Goal: Information Seeking & Learning: Check status

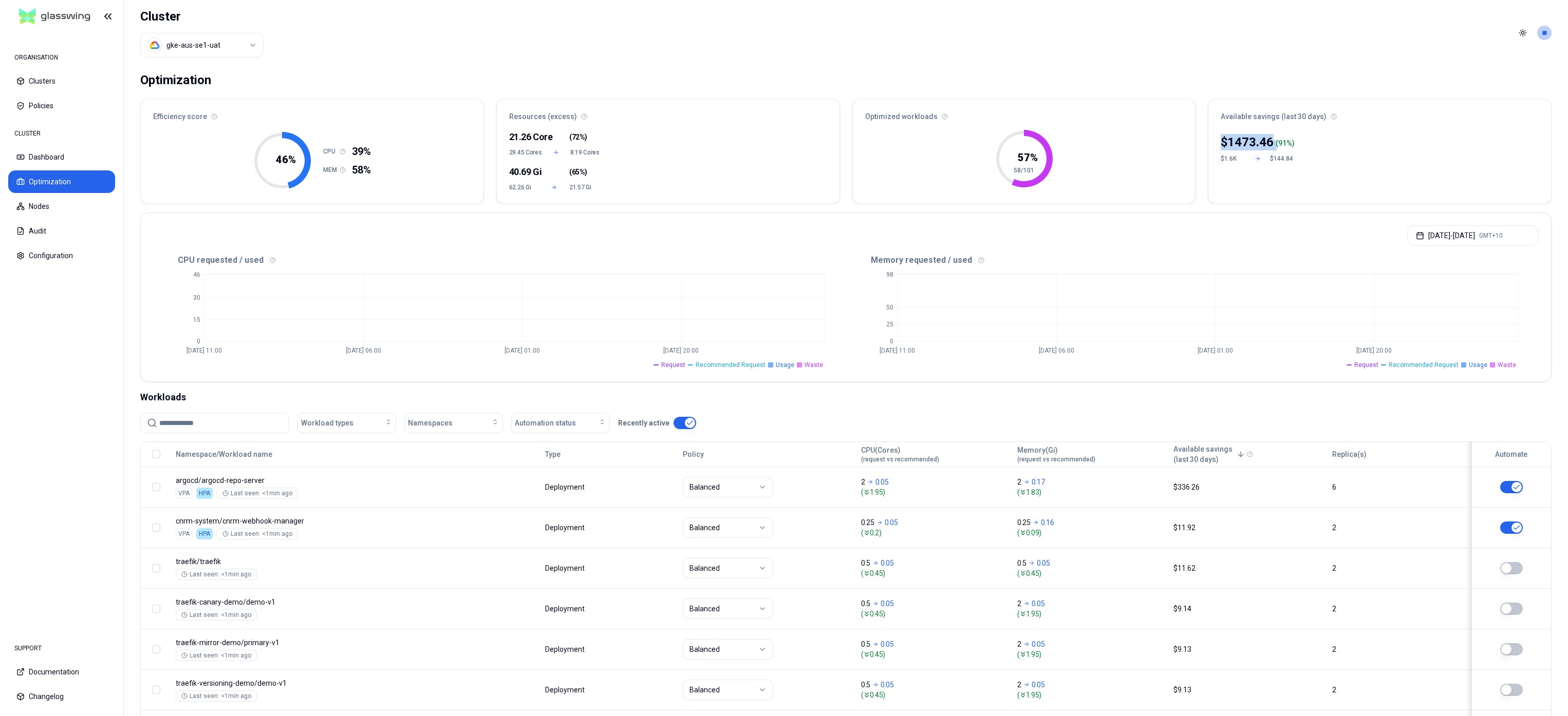
drag, startPoint x: 1216, startPoint y: 140, endPoint x: 1353, endPoint y: 139, distance: 137.0
click at [1353, 139] on div "$ 1473.46 ( 91 %) $1.6K $144.84" at bounding box center [1379, 165] width 343 height 76
click at [209, 47] on html "ORGANISATION Clusters Policies CLUSTER Dashboard Optimization Nodes Audit Confi…" at bounding box center [784, 358] width 1568 height 716
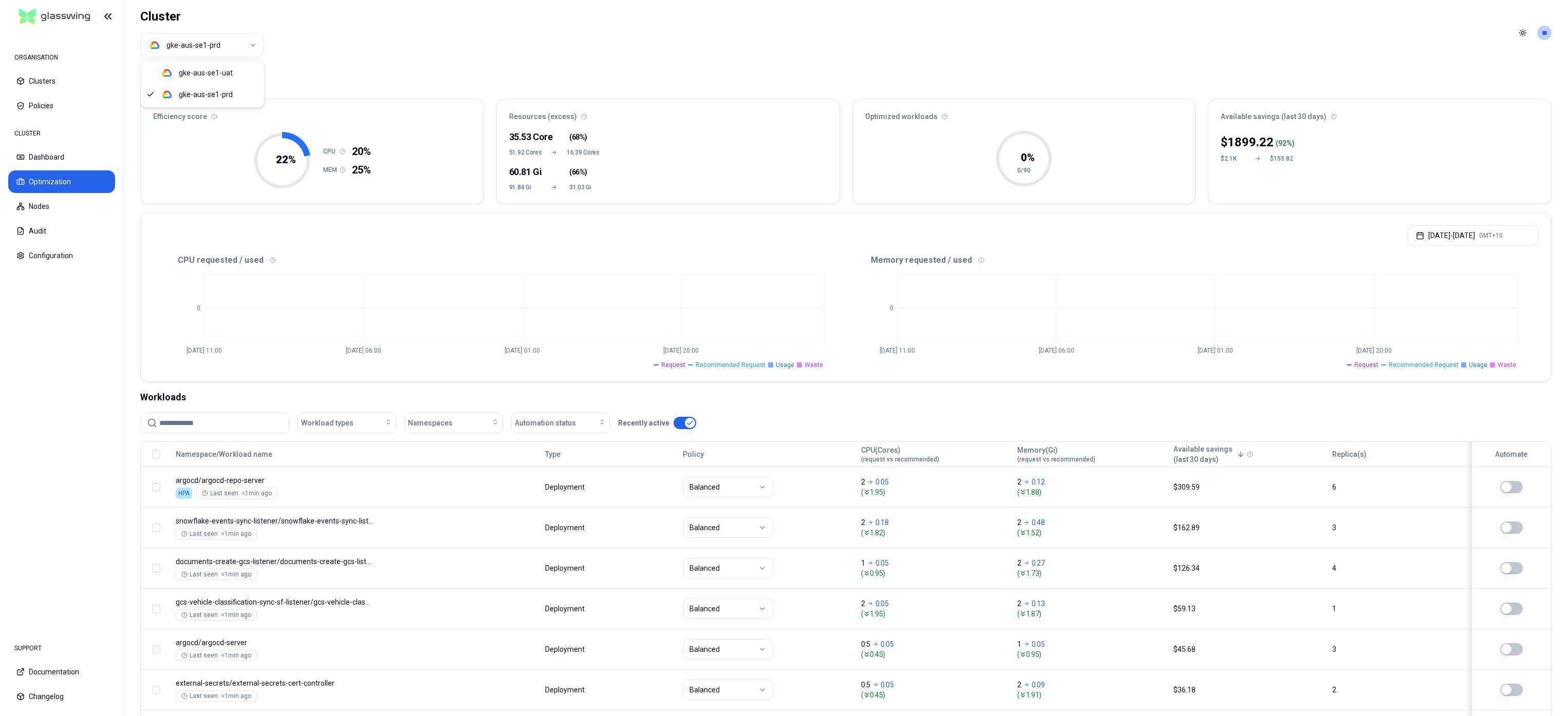
click at [196, 44] on html "ORGANISATION Clusters Policies CLUSTER Dashboard Optimization Nodes Audit Confi…" at bounding box center [784, 358] width 1568 height 716
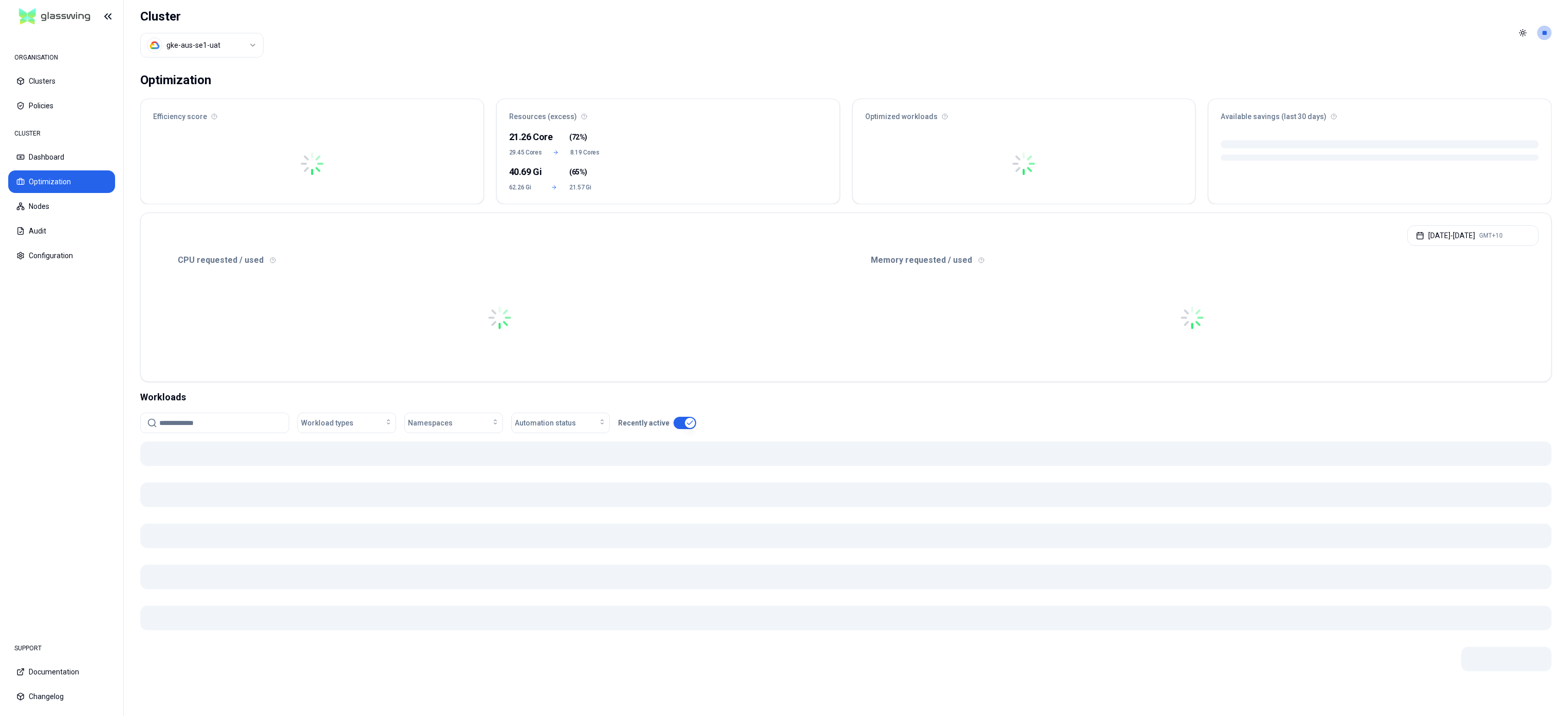
drag, startPoint x: 447, startPoint y: 81, endPoint x: 433, endPoint y: 80, distance: 14.0
click at [447, 81] on div "Optimization" at bounding box center [845, 80] width 1412 height 21
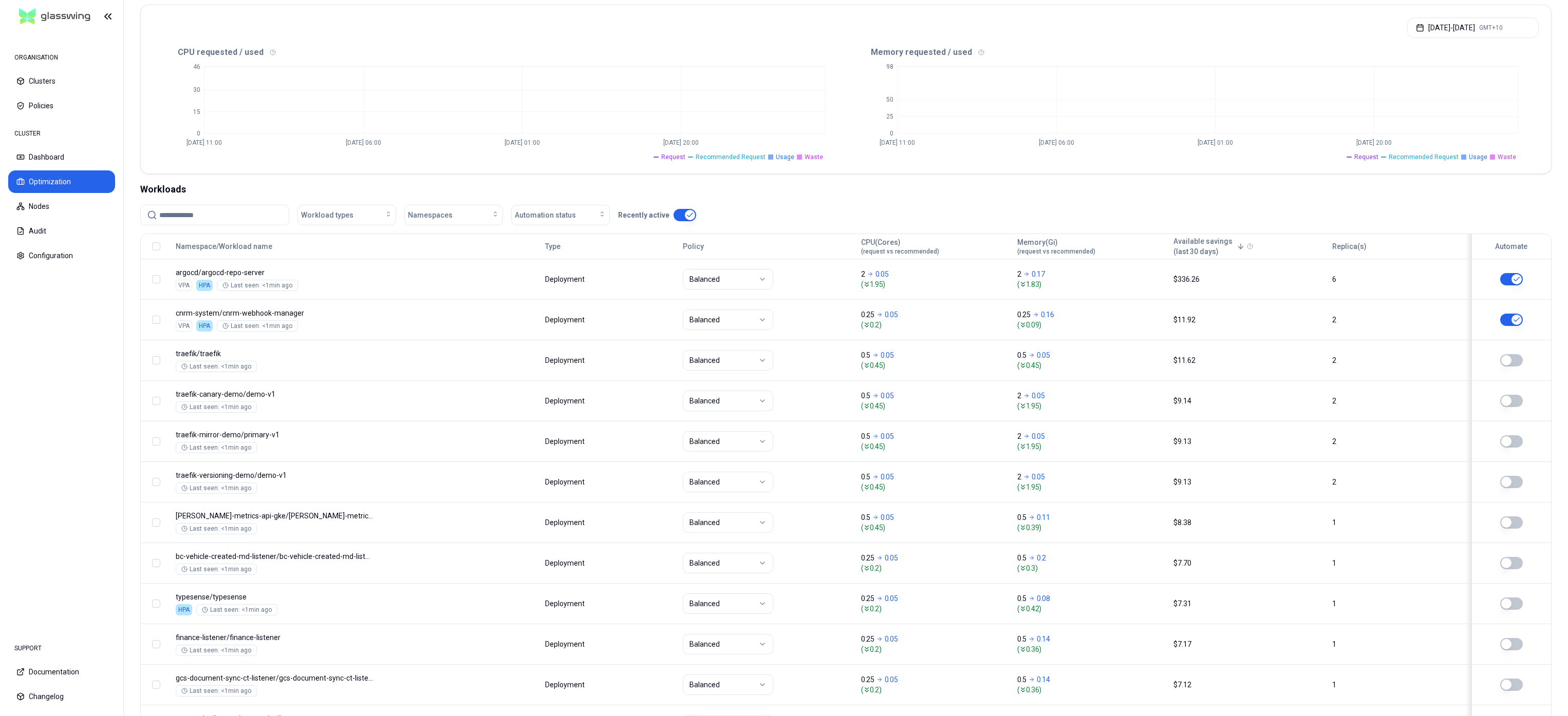
scroll to position [251, 0]
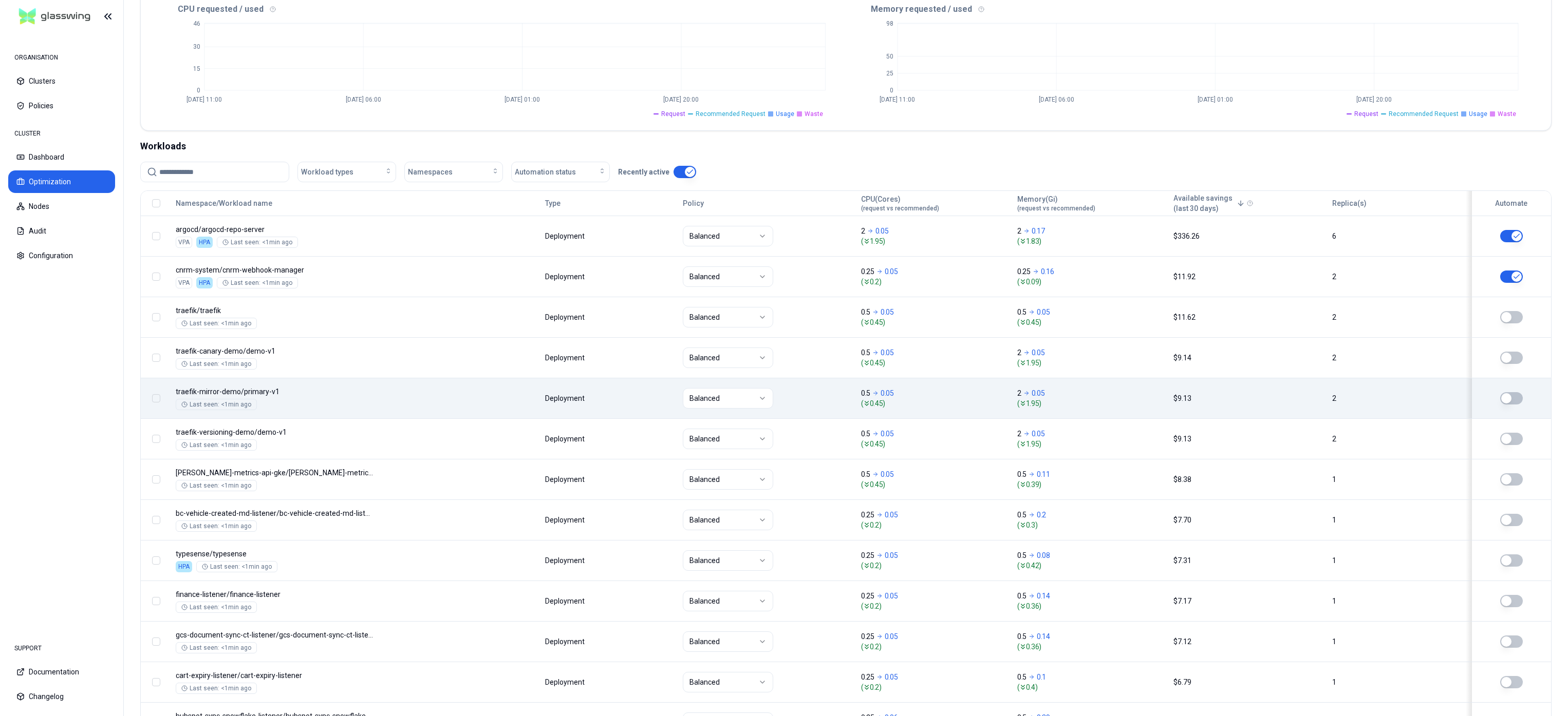
click at [719, 394] on html "ORGANISATION Clusters Policies CLUSTER Dashboard Optimization Nodes Audit Confi…" at bounding box center [784, 358] width 1568 height 716
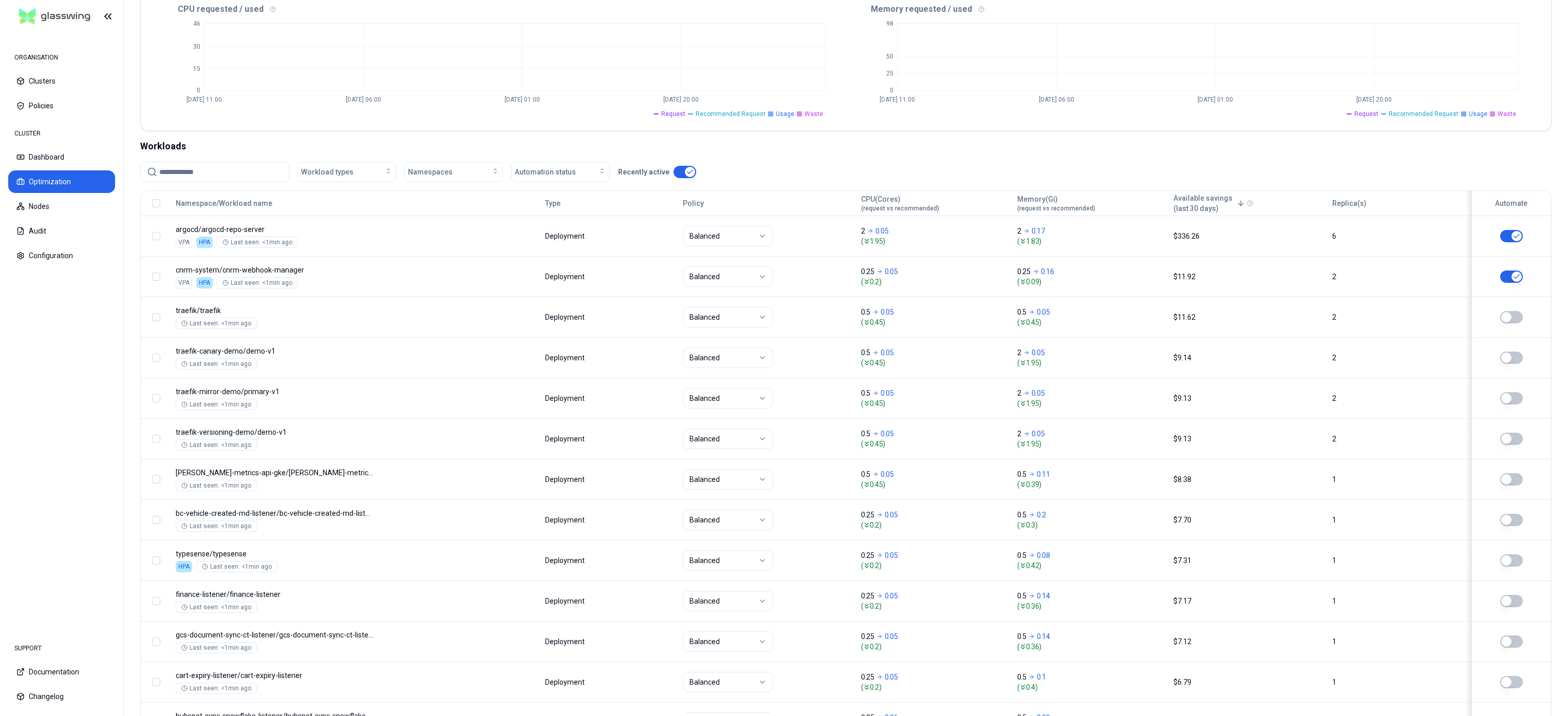
click at [793, 174] on html "ORGANISATION Clusters Policies CLUSTER Dashboard Optimization Nodes Audit Confi…" at bounding box center [784, 358] width 1568 height 716
click at [26, 100] on button "Policies" at bounding box center [62, 105] width 107 height 23
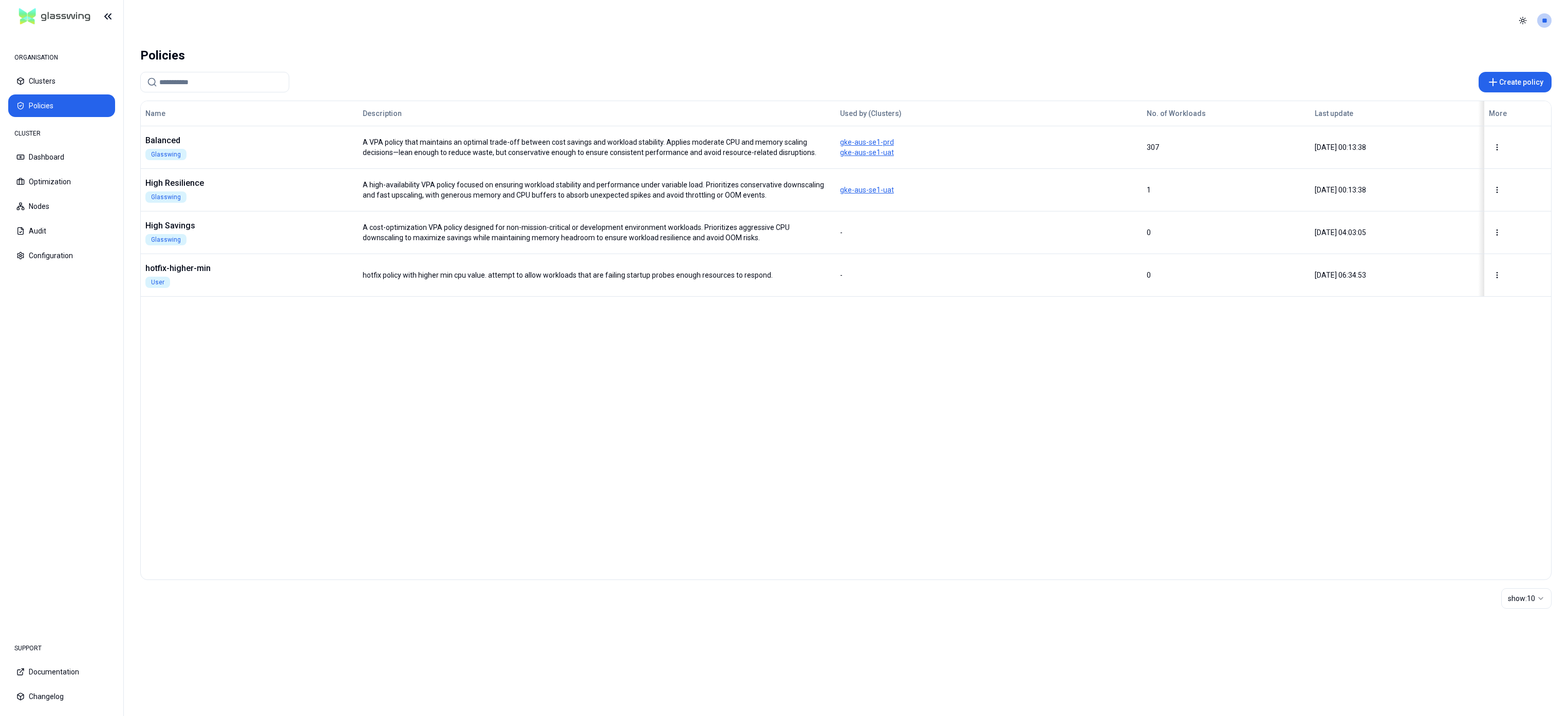
click at [1497, 141] on html "ORGANISATION Clusters Policies CLUSTER Dashboard Optimization Nodes Audit Confi…" at bounding box center [784, 358] width 1568 height 716
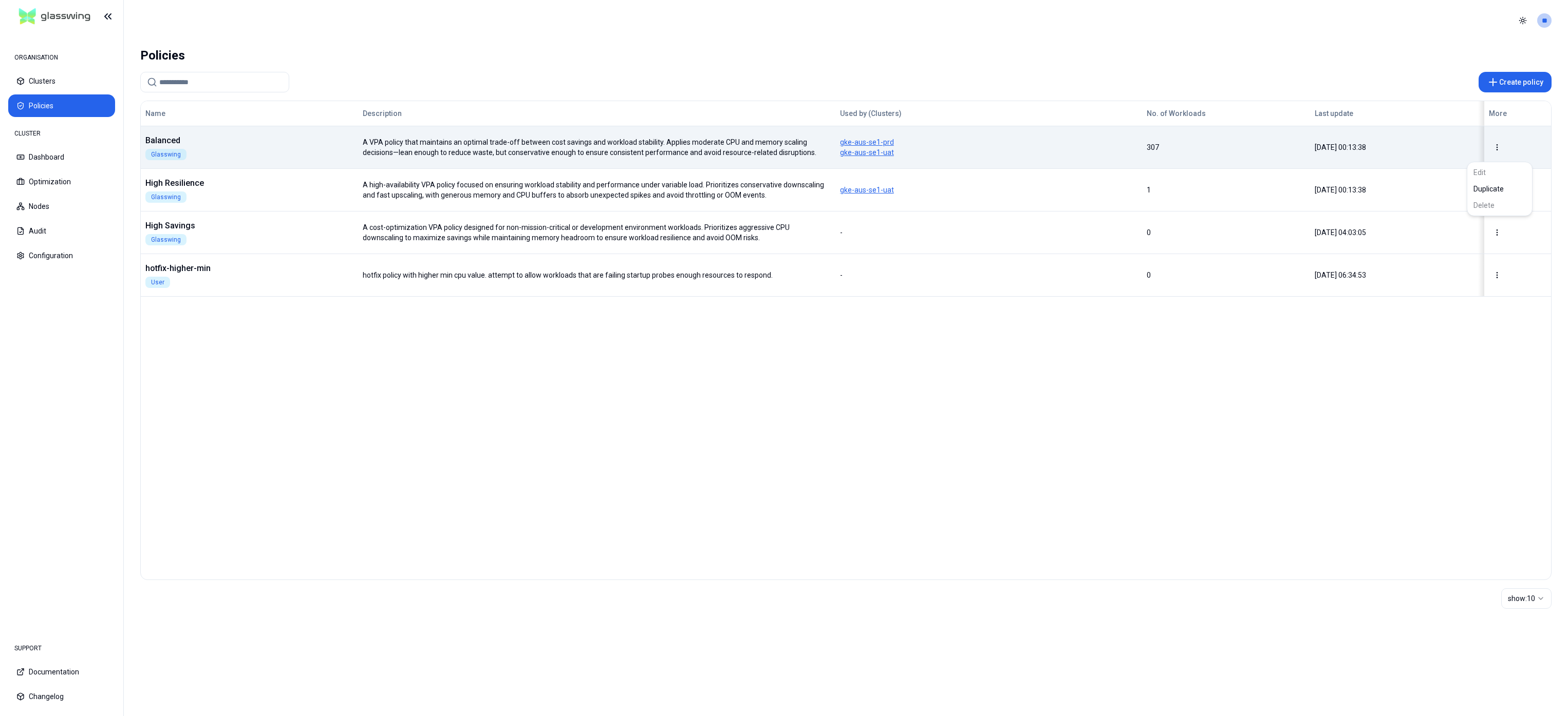
click at [212, 167] on html "ORGANISATION Clusters Policies CLUSTER Dashboard Optimization Nodes Audit Confi…" at bounding box center [784, 358] width 1568 height 716
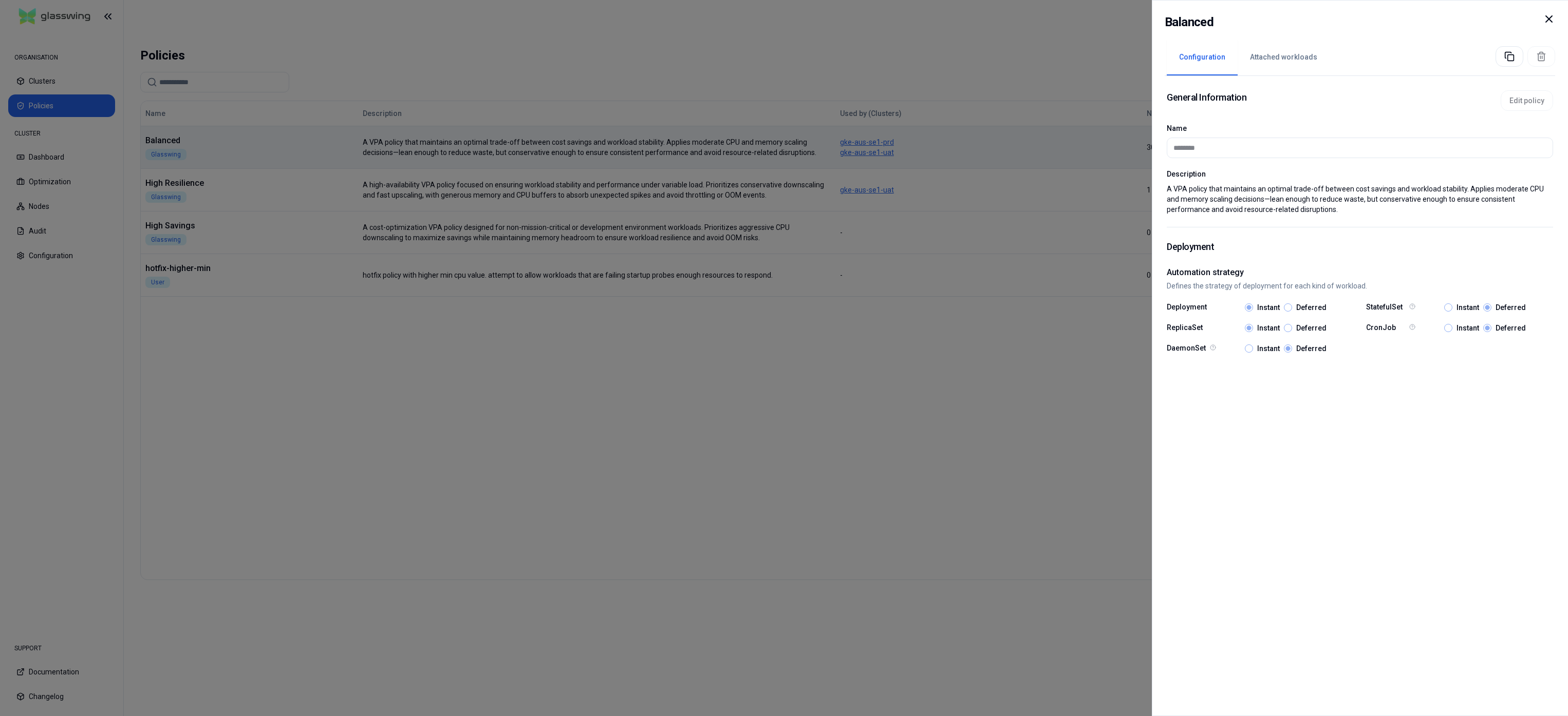
click at [1551, 22] on icon at bounding box center [1549, 19] width 12 height 12
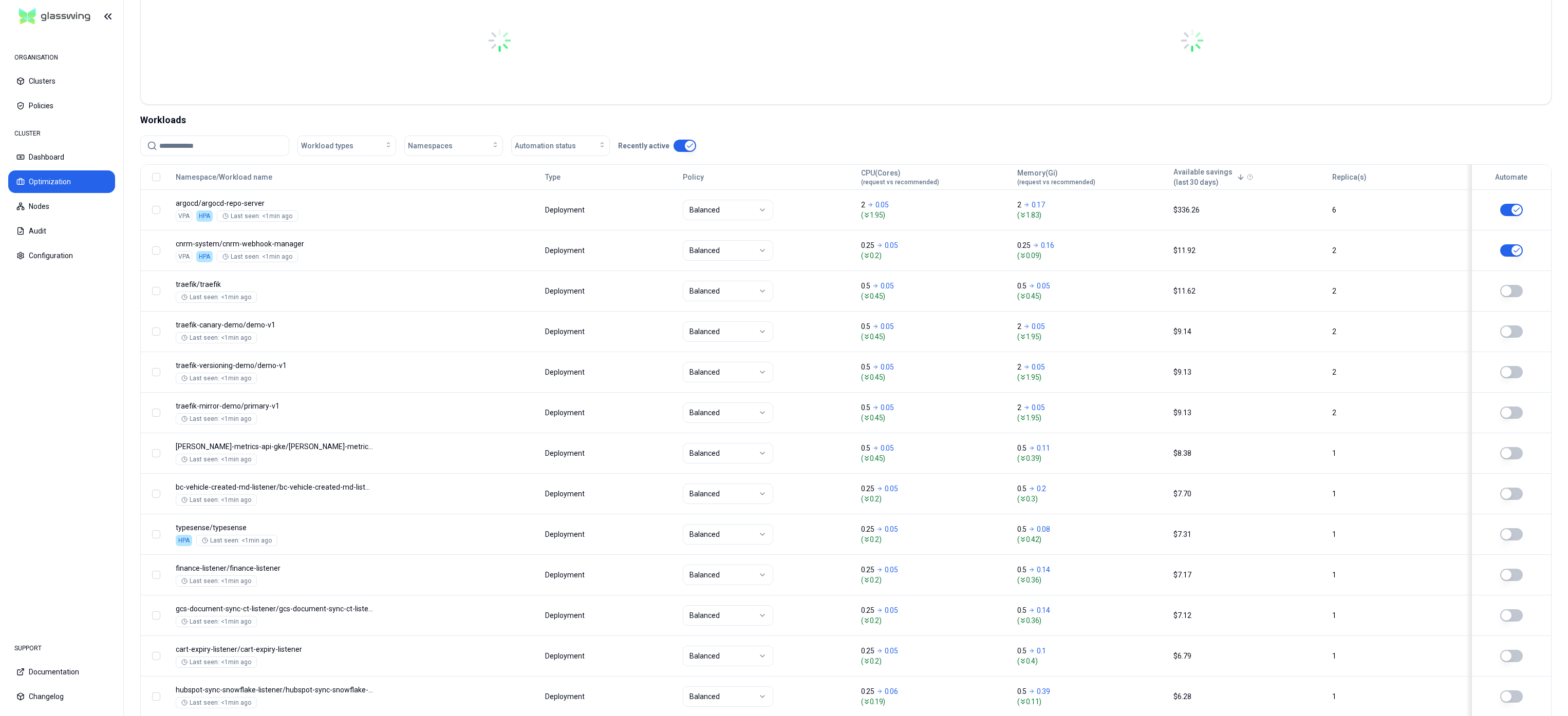
scroll to position [284, 0]
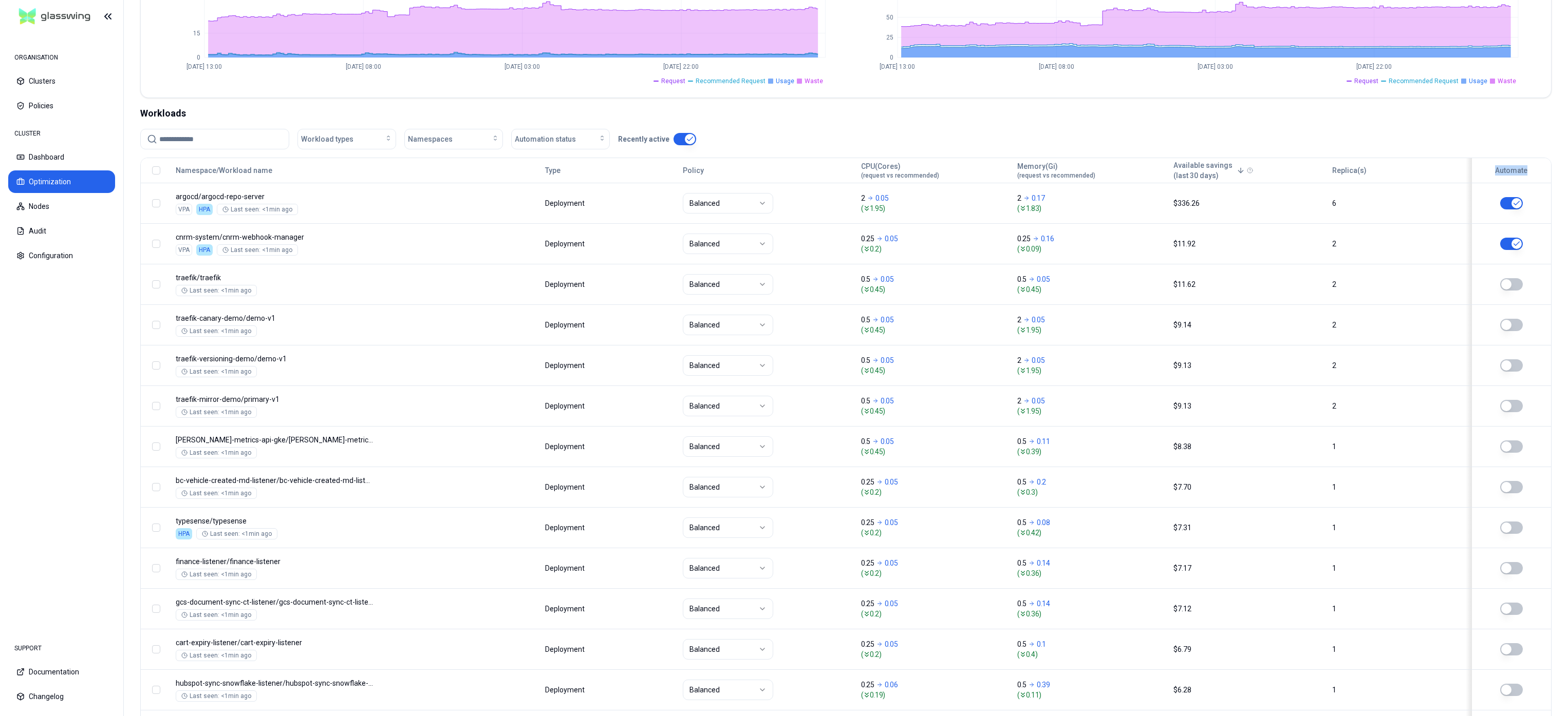
drag, startPoint x: 1491, startPoint y: 170, endPoint x: 1536, endPoint y: 173, distance: 45.1
click at [1536, 173] on div "Automate" at bounding box center [1511, 170] width 70 height 10
click at [747, 153] on div "Workload types Namespaces Automation status Recently active" at bounding box center [845, 143] width 1412 height 29
